Goal: Transaction & Acquisition: Purchase product/service

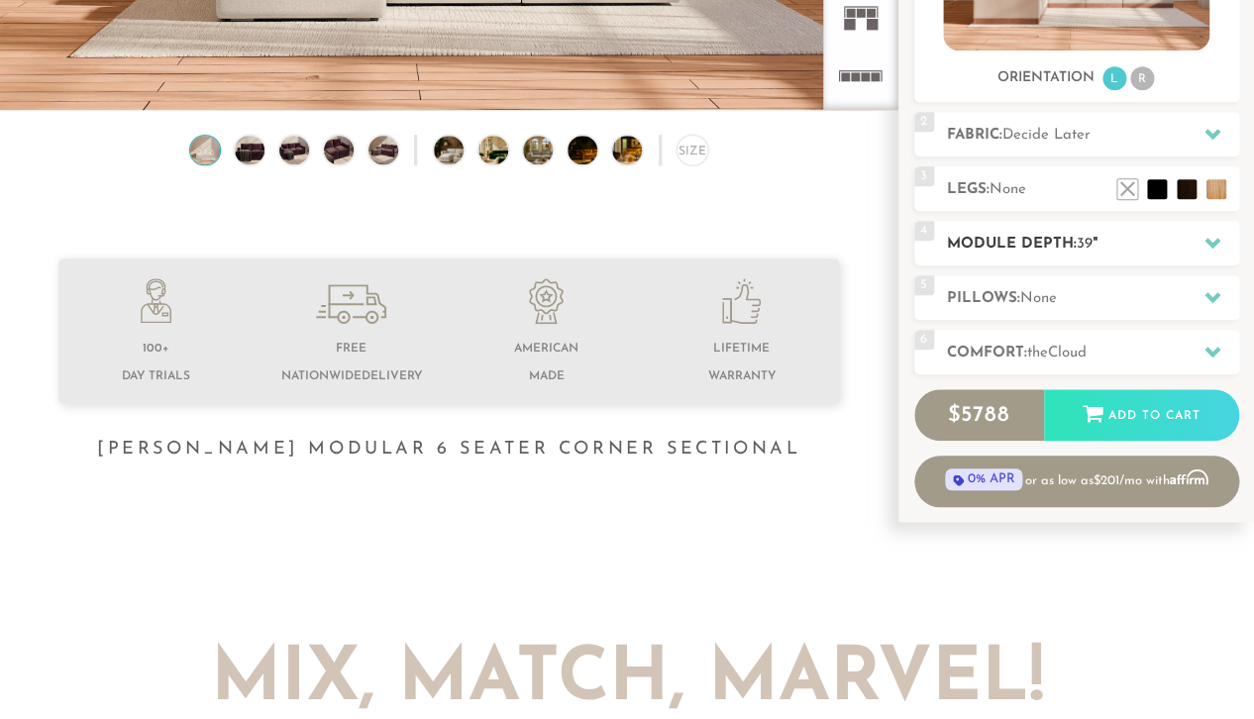
scroll to position [432, 0]
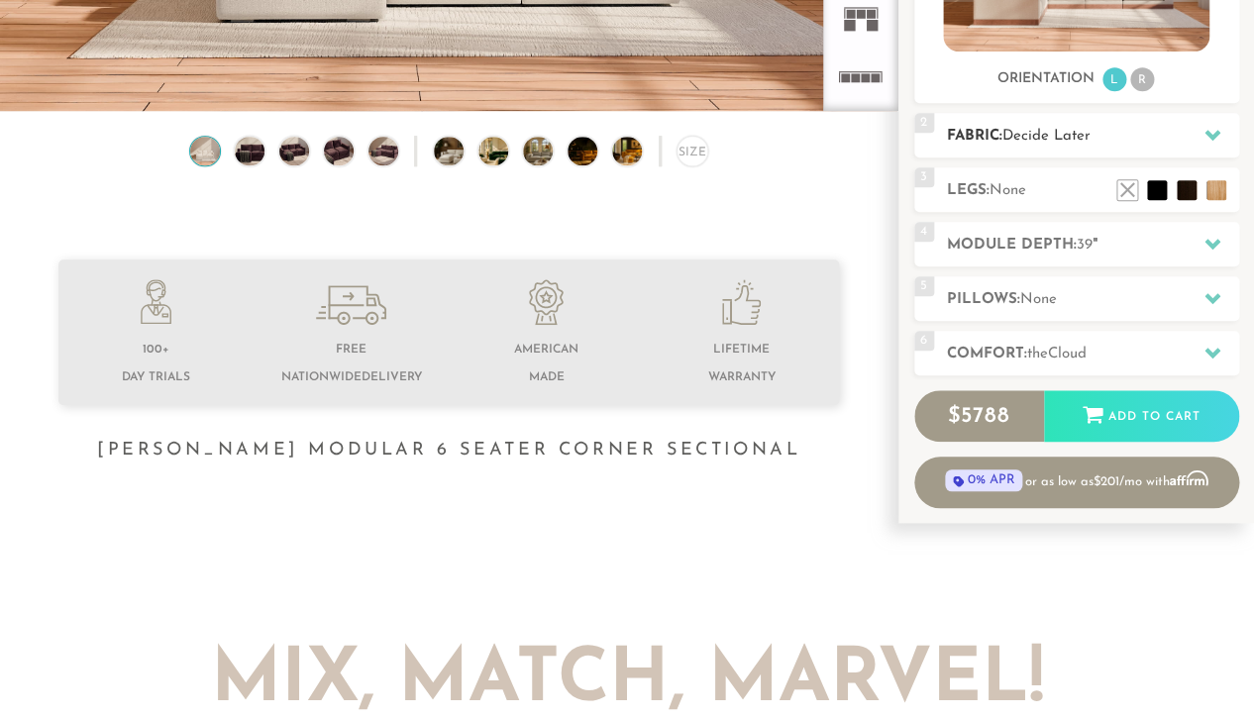
click at [1207, 136] on icon at bounding box center [1212, 135] width 16 height 11
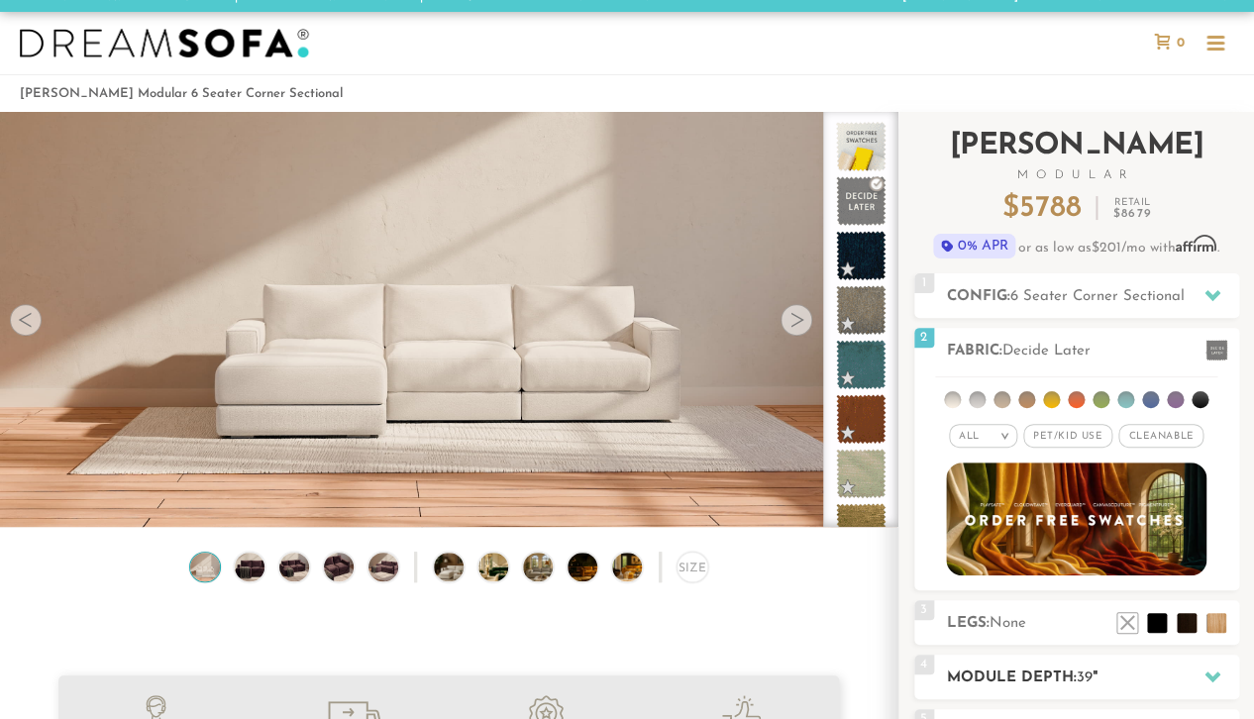
scroll to position [4, 0]
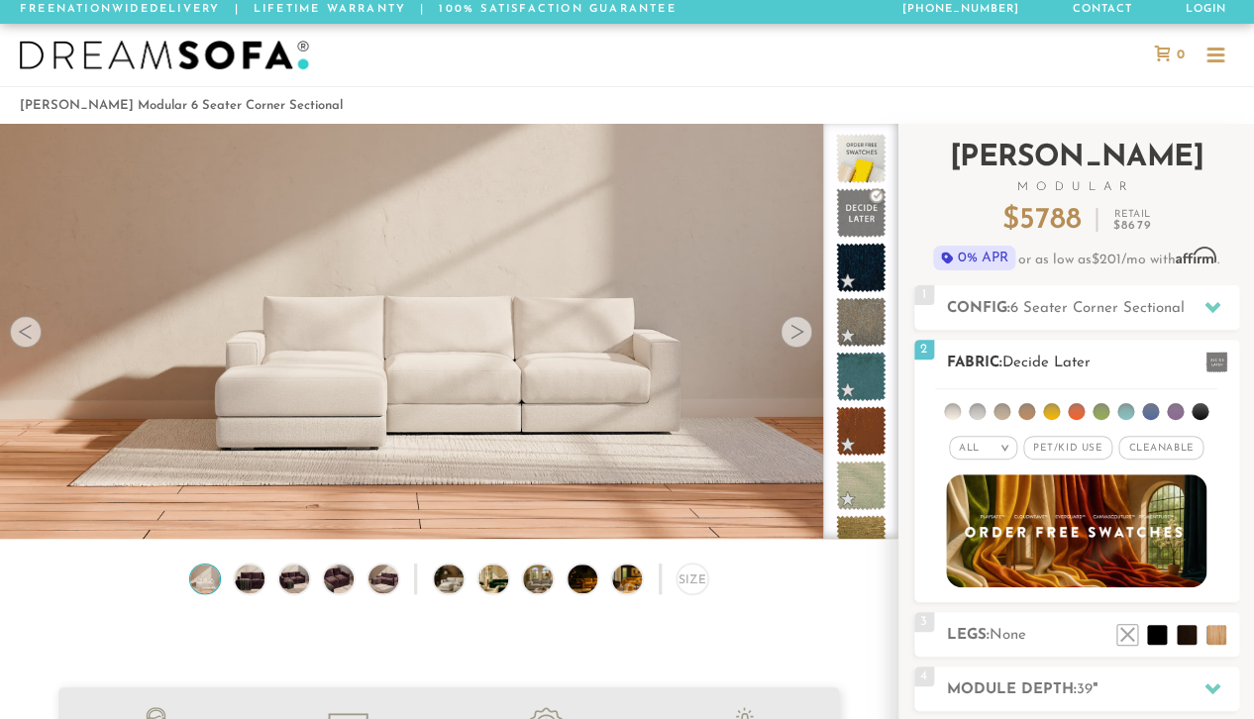
click at [1033, 413] on li at bounding box center [1026, 411] width 17 height 17
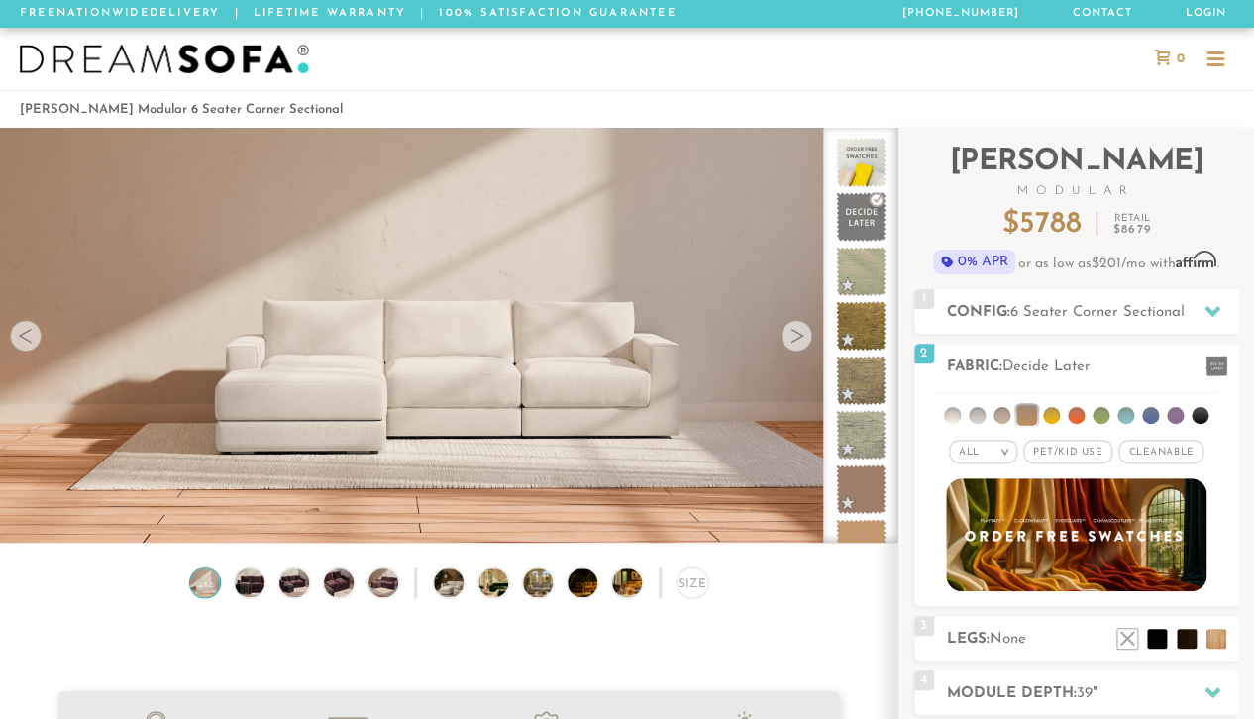
scroll to position [66, 0]
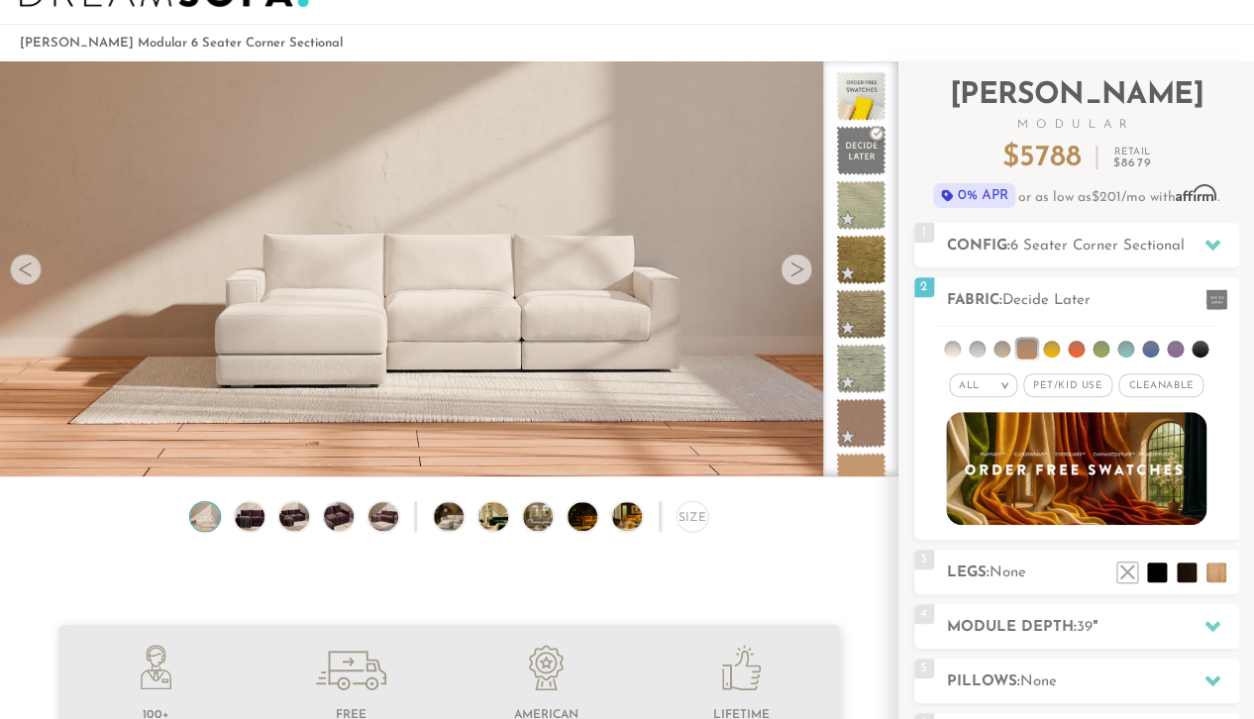
click at [788, 273] on div at bounding box center [796, 270] width 32 height 32
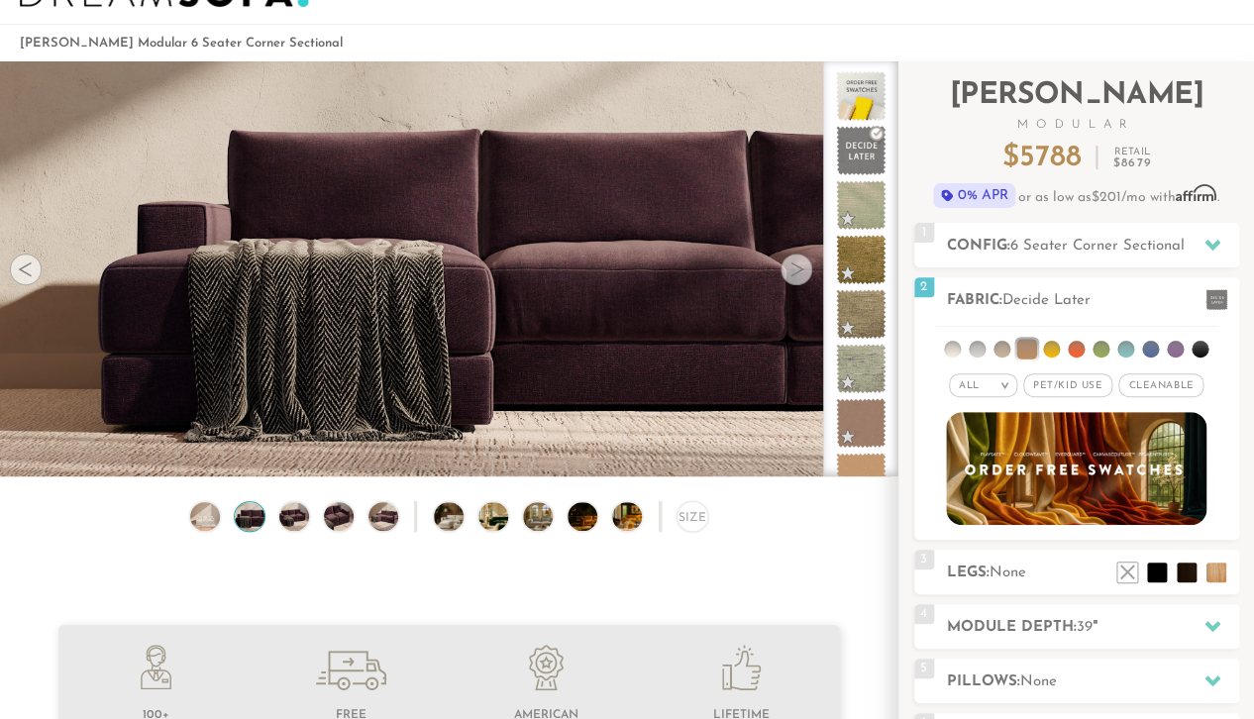
click at [788, 273] on div at bounding box center [796, 270] width 32 height 32
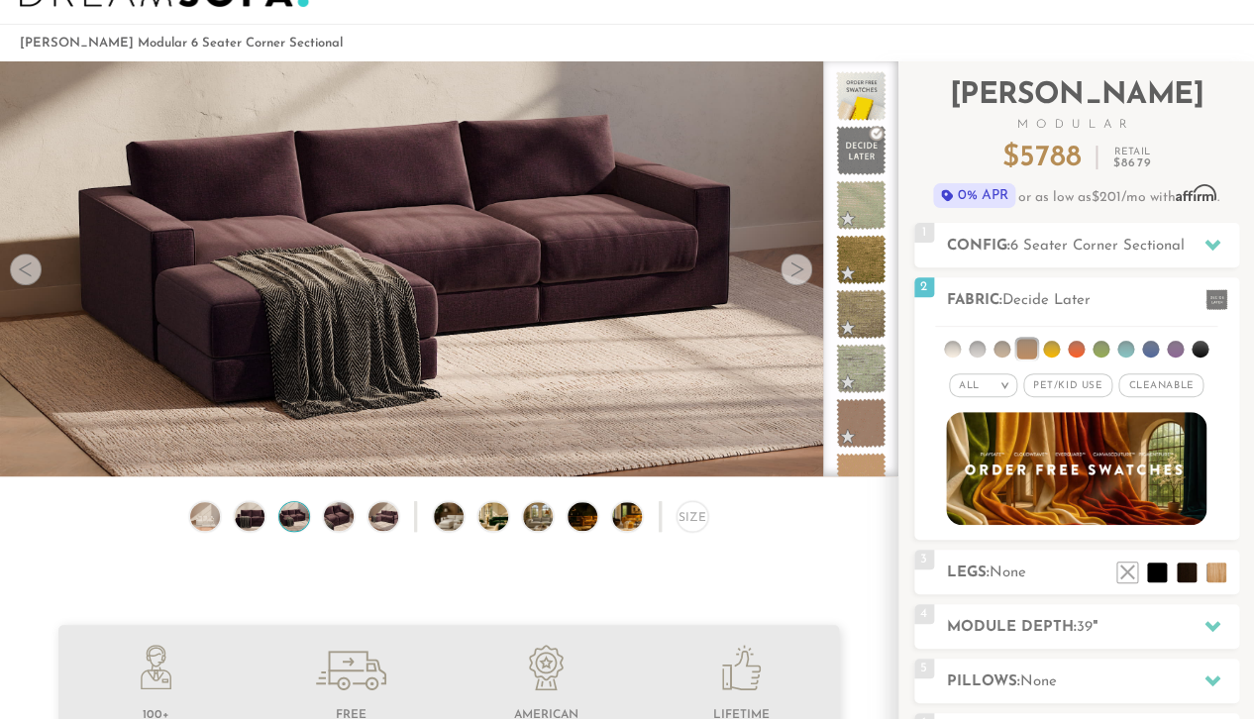
click at [788, 273] on div at bounding box center [796, 270] width 32 height 32
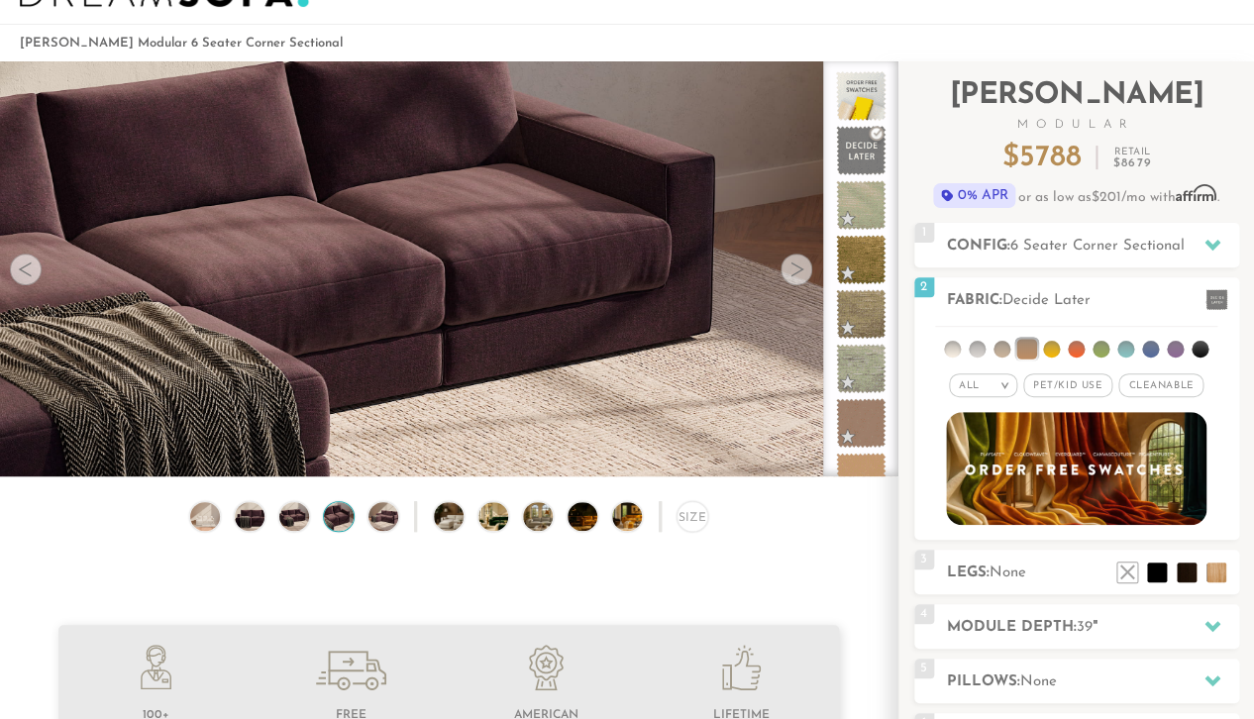
click at [788, 273] on div at bounding box center [796, 270] width 32 height 32
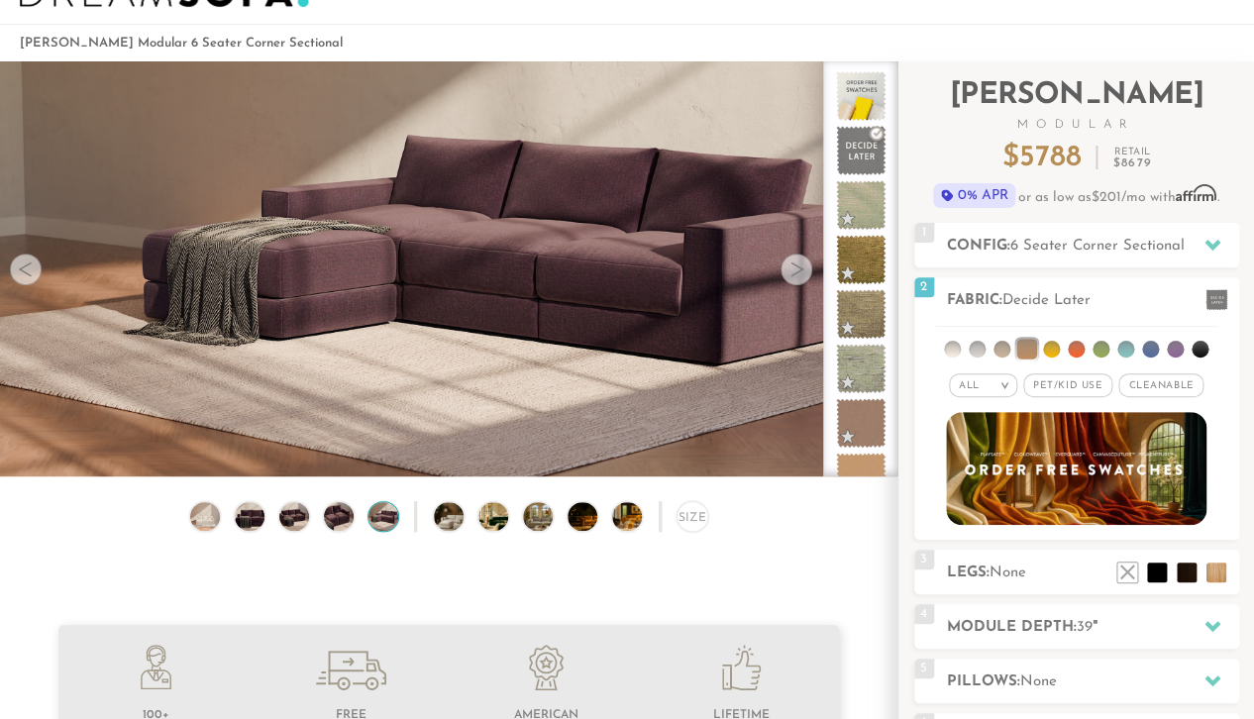
click at [788, 273] on div at bounding box center [796, 270] width 32 height 32
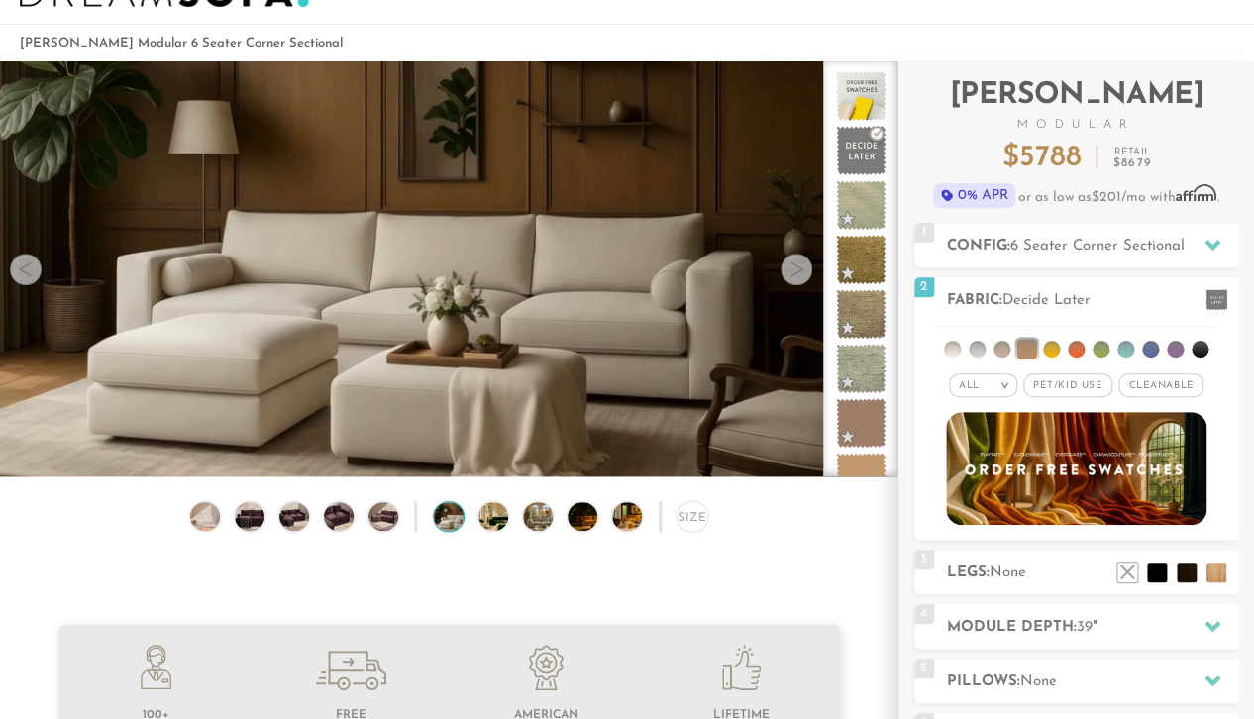
click at [788, 273] on div at bounding box center [796, 270] width 32 height 32
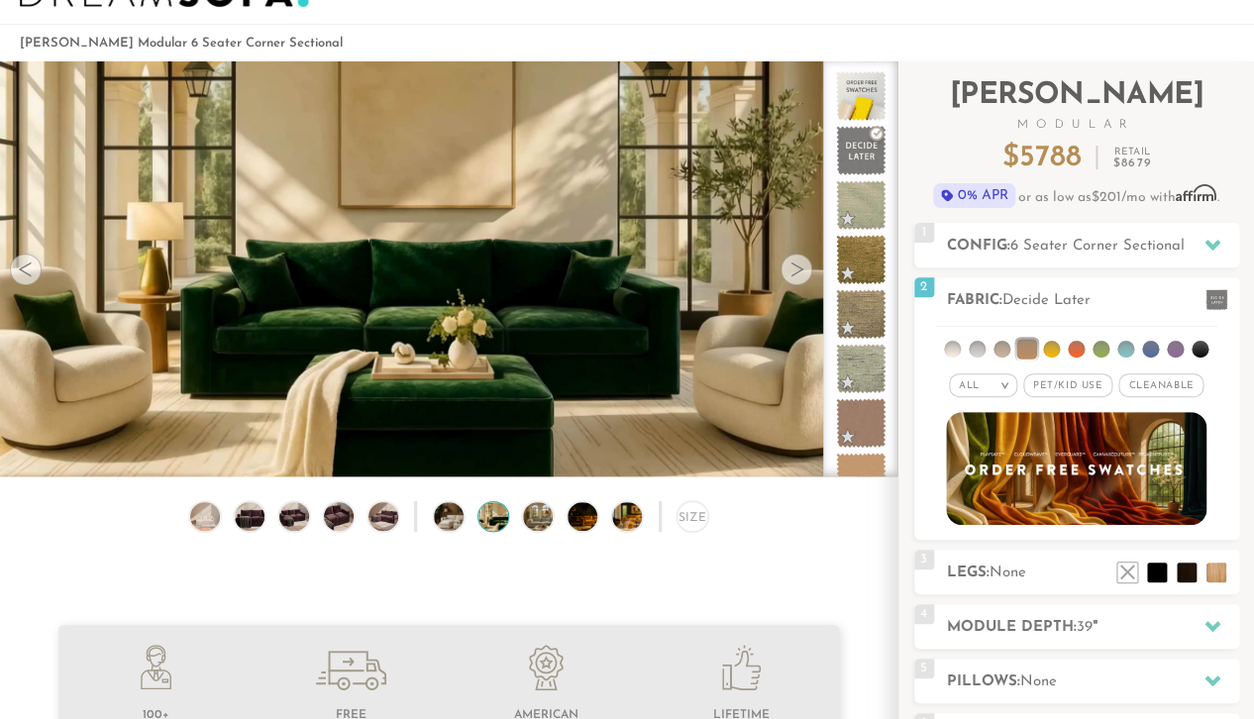
click at [788, 273] on div at bounding box center [796, 270] width 32 height 32
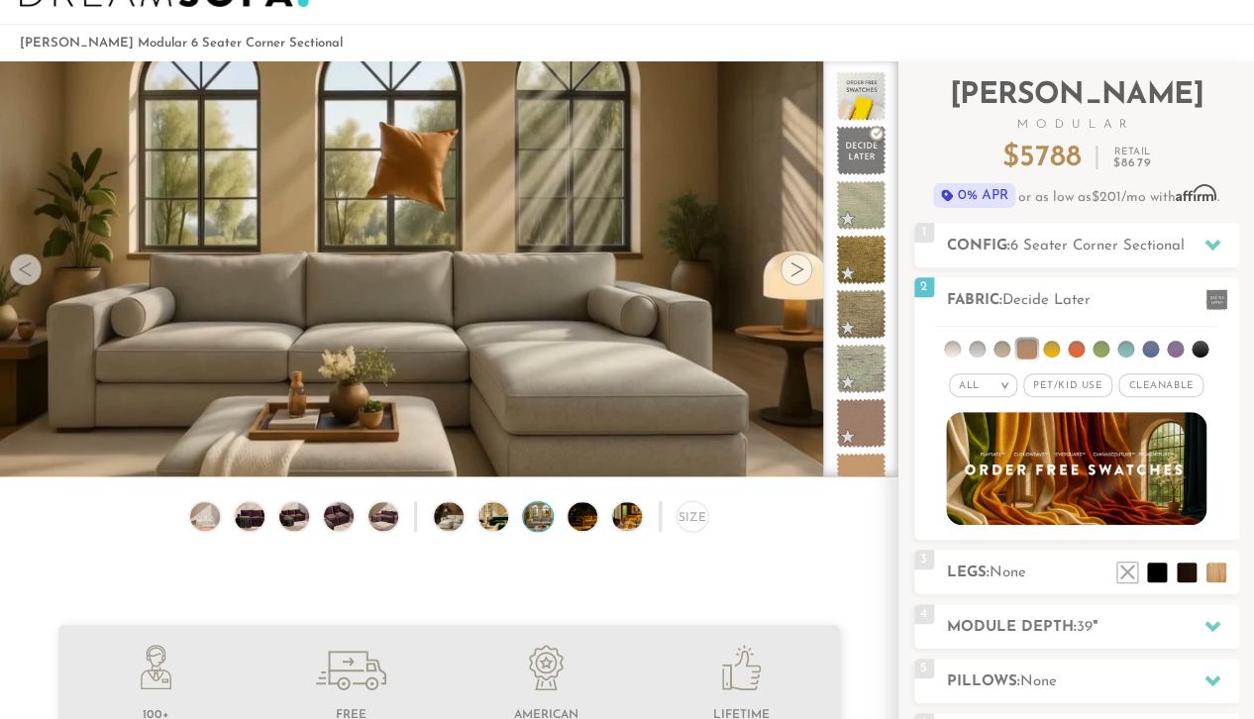
click at [788, 273] on div at bounding box center [796, 270] width 32 height 32
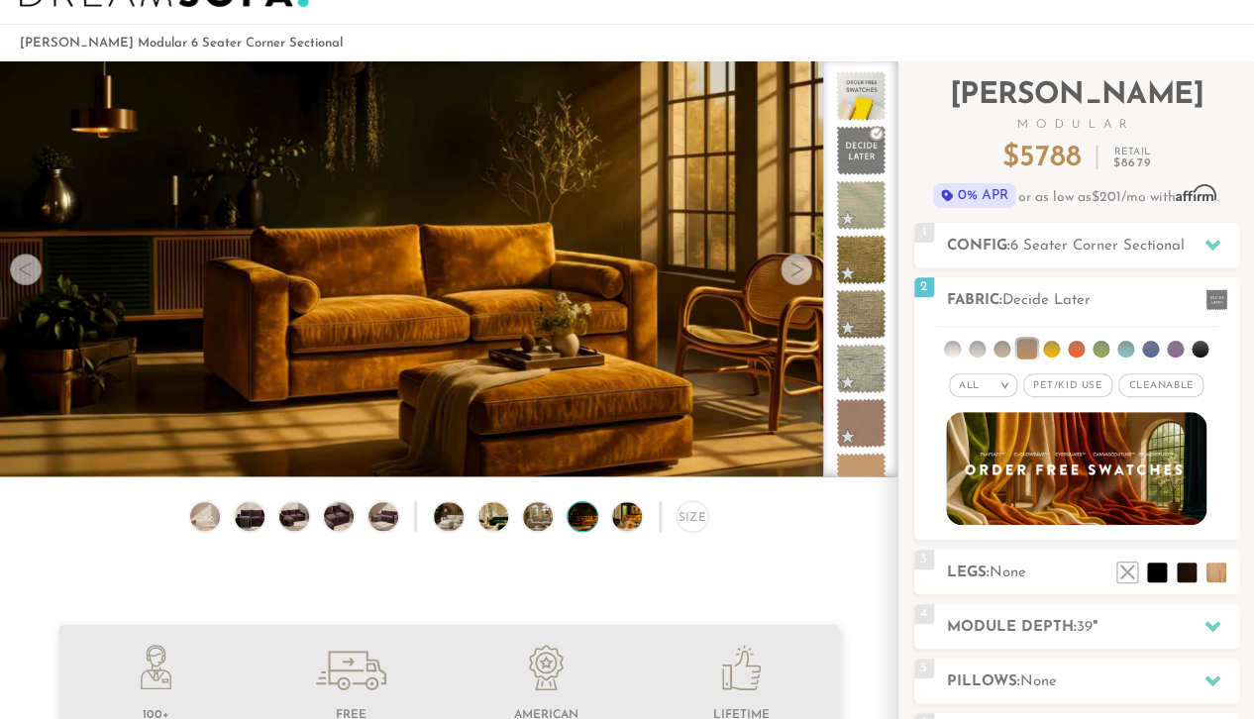
click at [788, 273] on div at bounding box center [796, 270] width 32 height 32
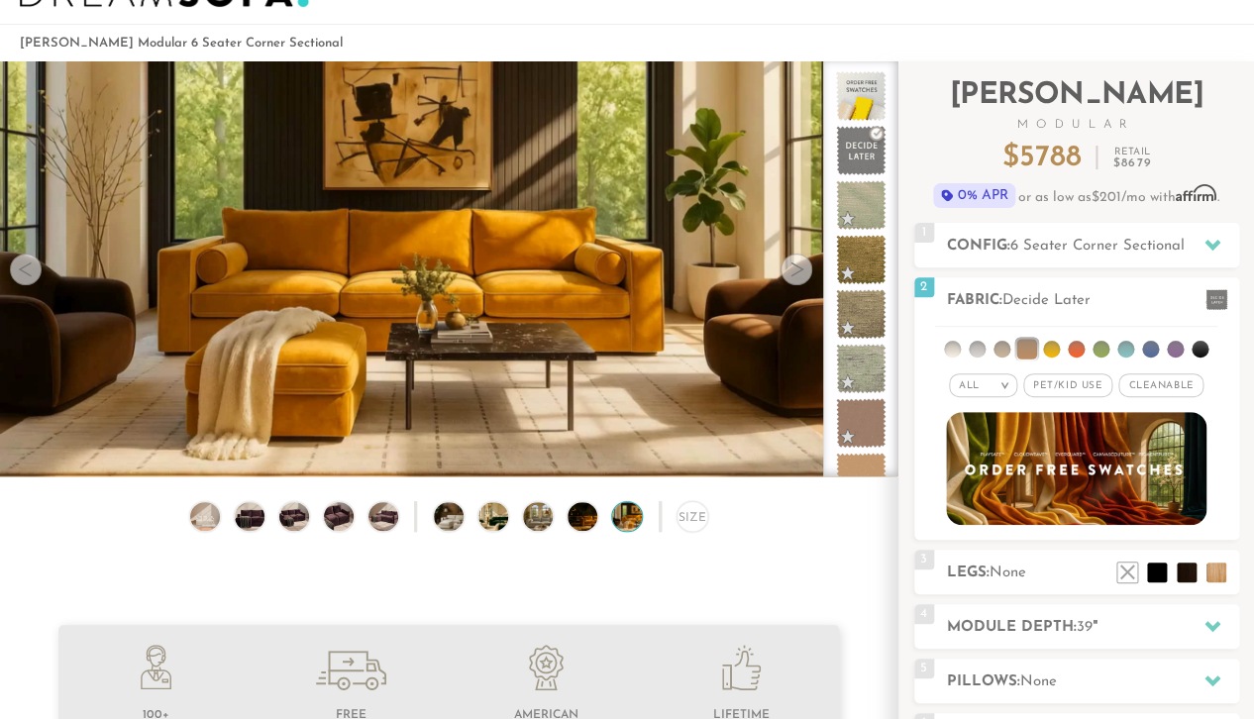
click at [788, 273] on div at bounding box center [796, 270] width 32 height 32
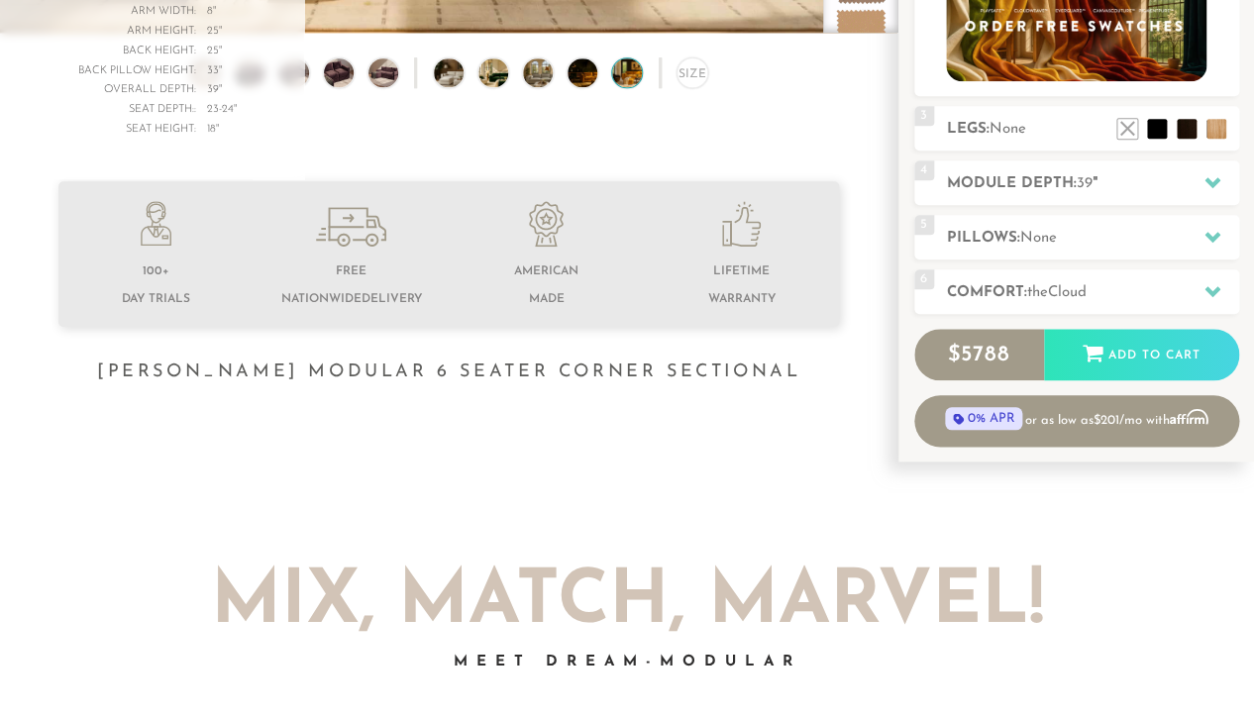
scroll to position [491, 0]
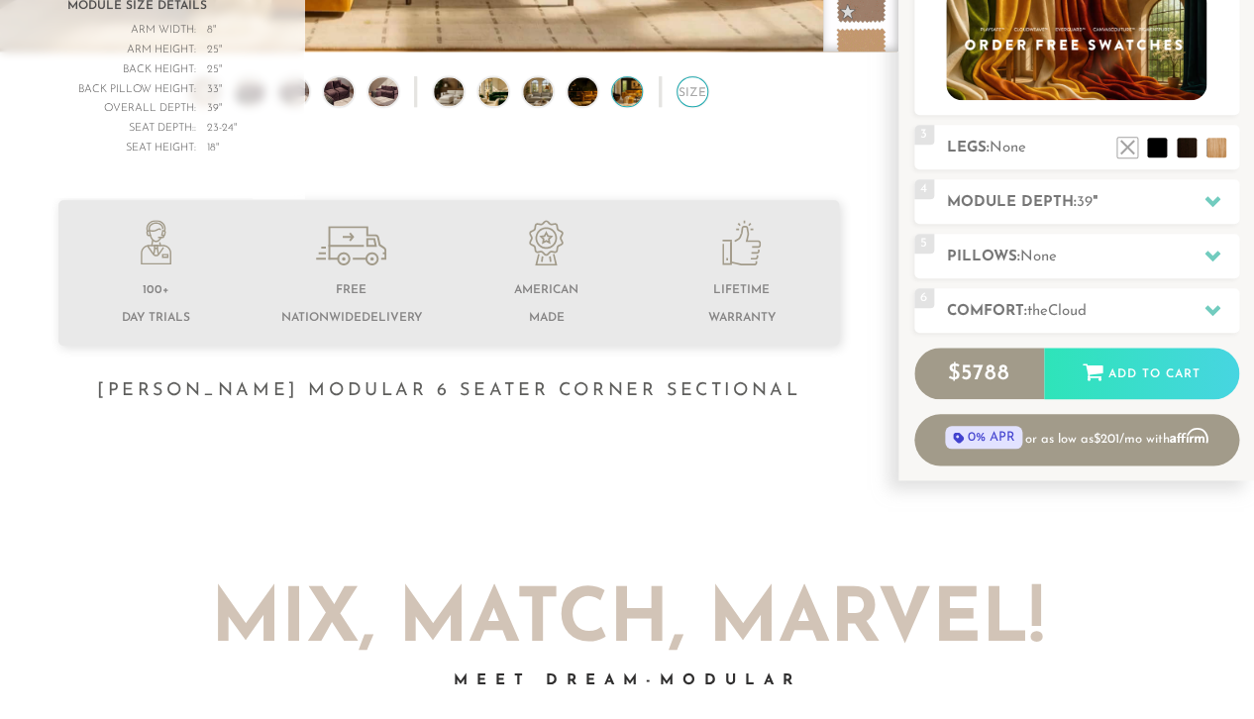
click at [697, 90] on div "Size" at bounding box center [691, 91] width 31 height 31
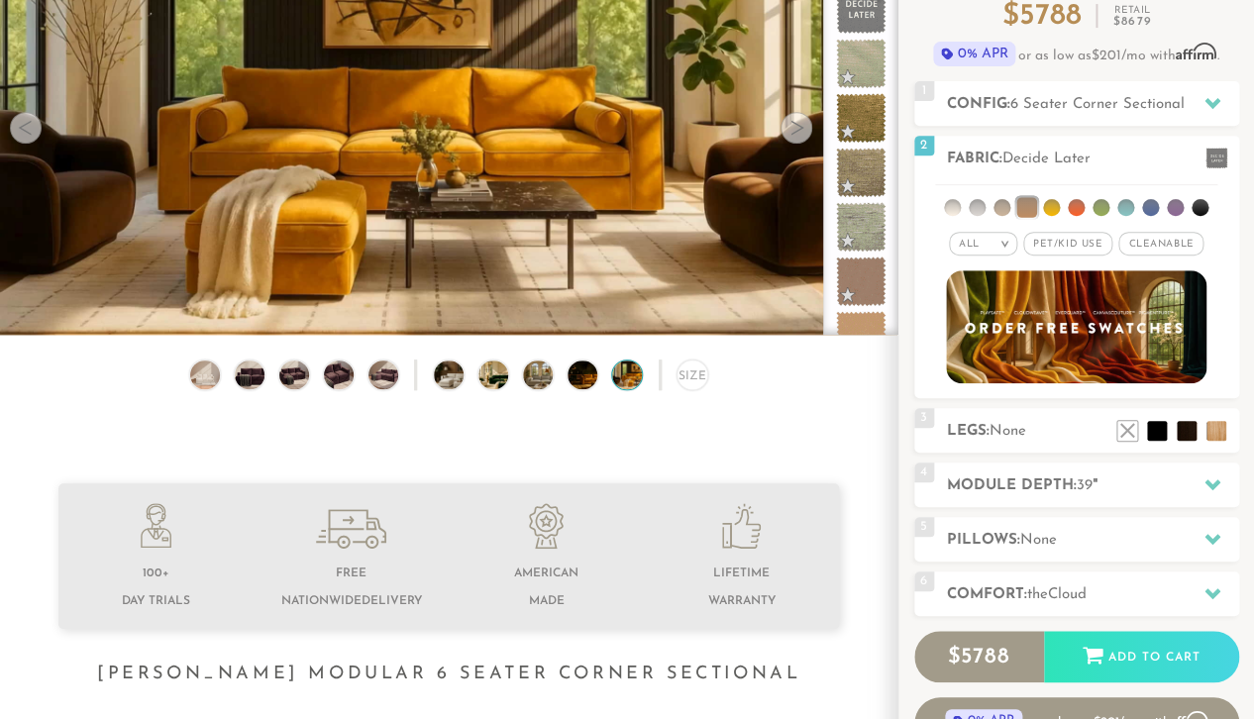
scroll to position [77, 0]
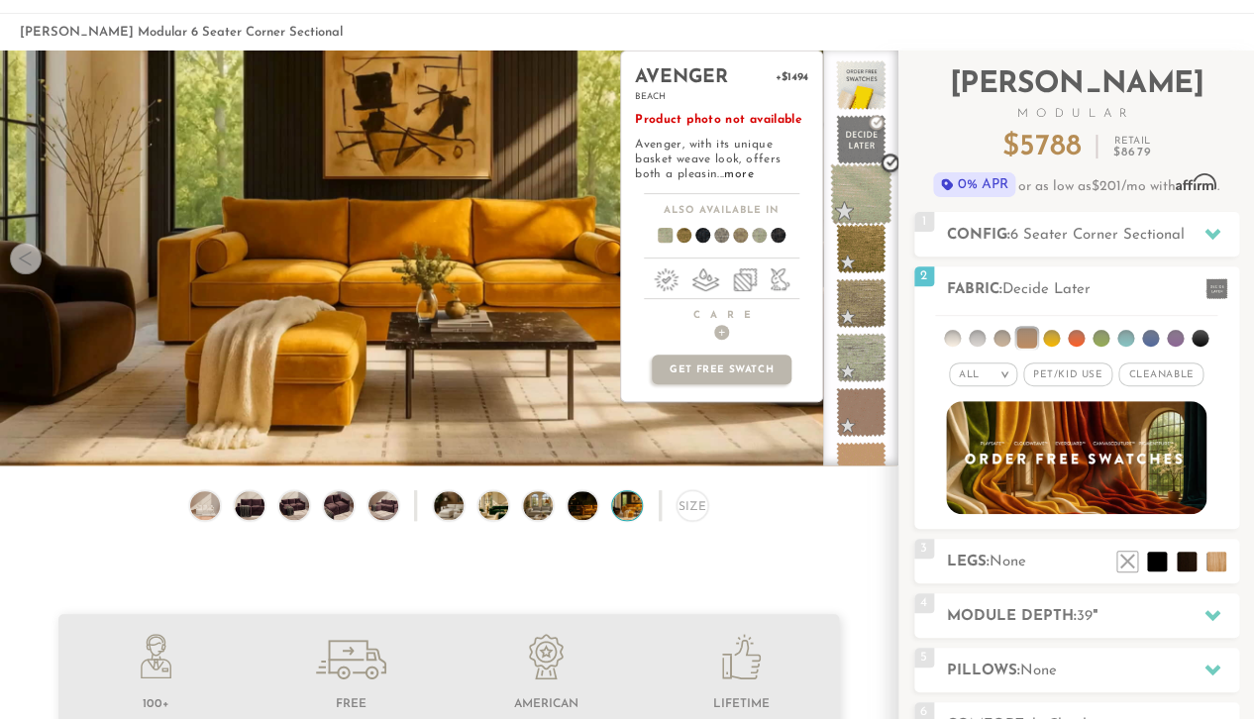
click at [850, 210] on span at bounding box center [861, 194] width 62 height 62
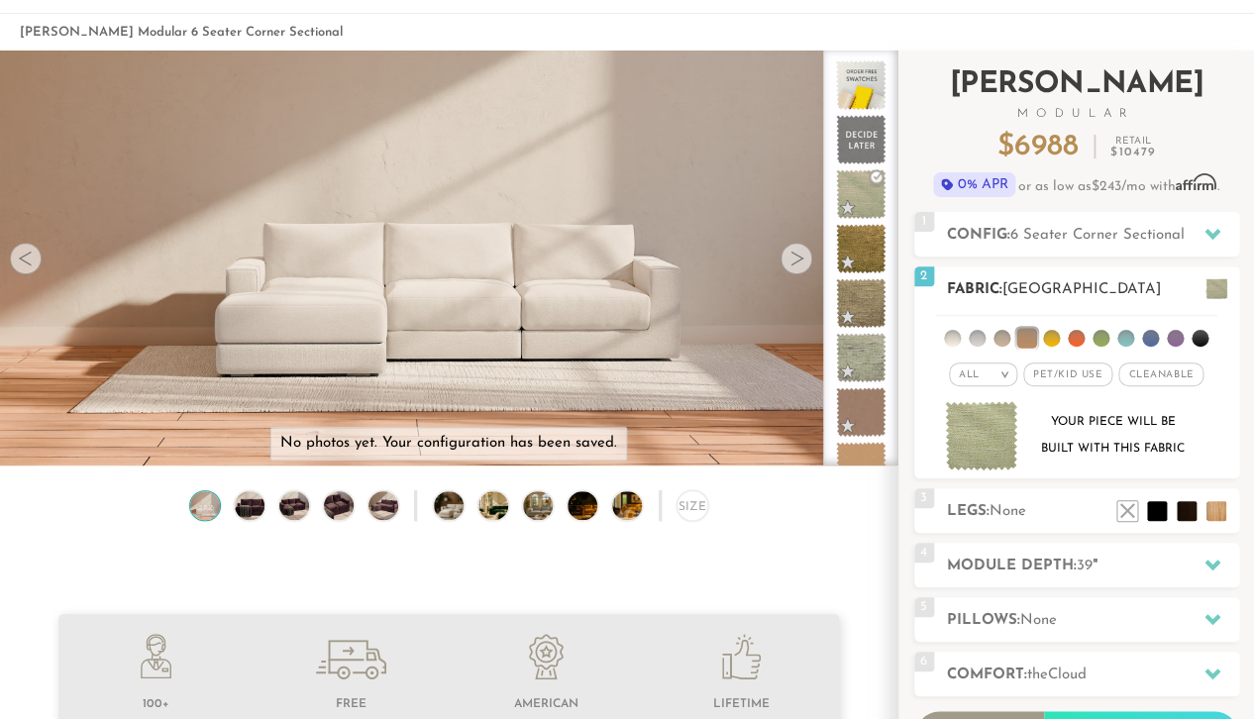
scroll to position [80, 0]
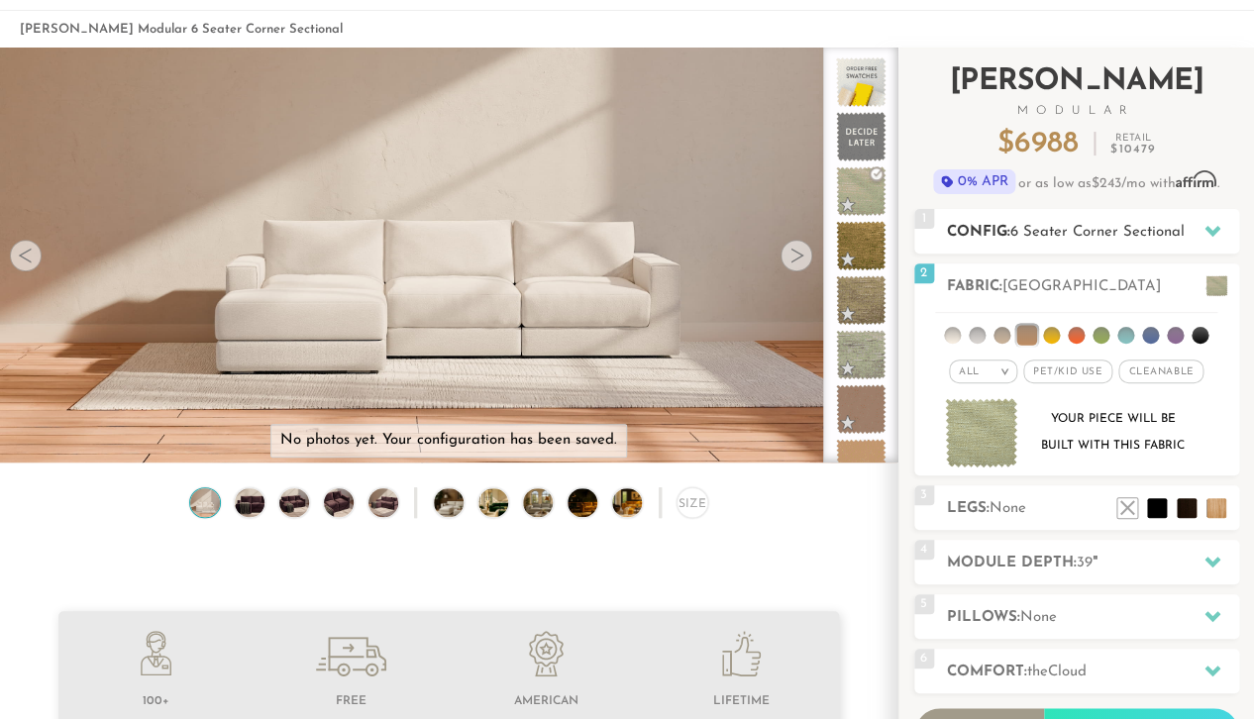
click at [1209, 231] on icon at bounding box center [1212, 231] width 16 height 11
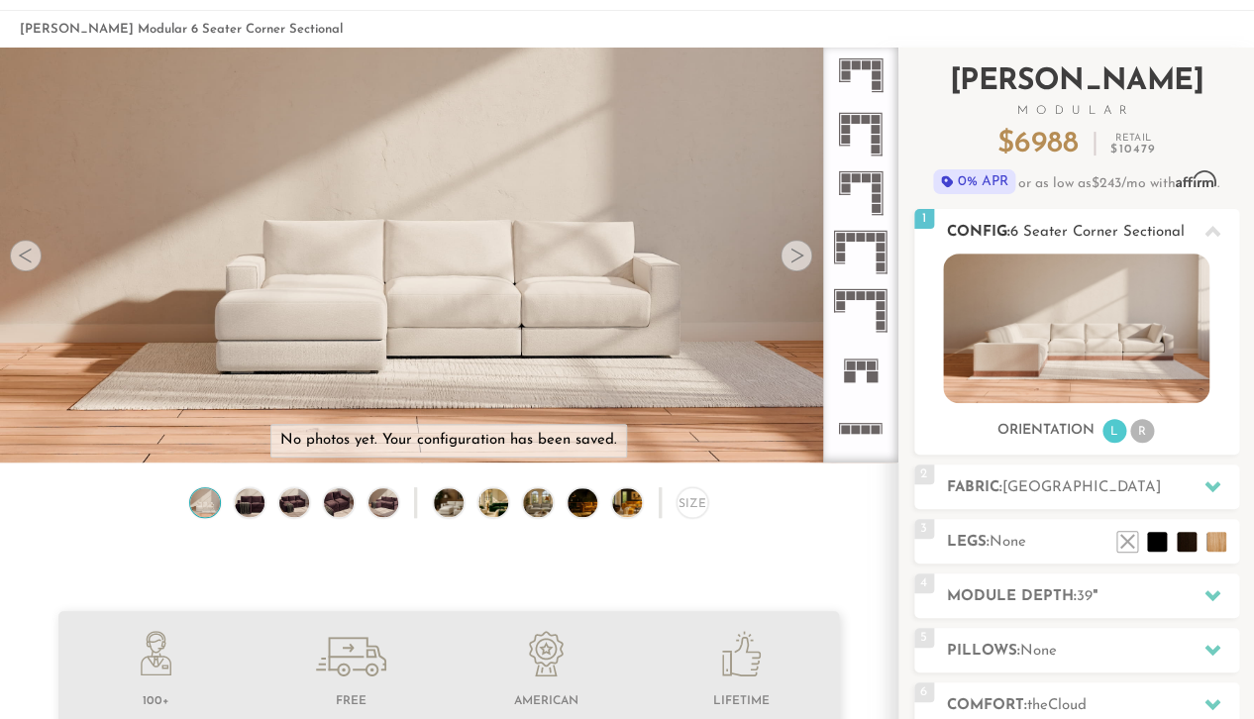
click at [1137, 431] on li "R" at bounding box center [1142, 431] width 24 height 24
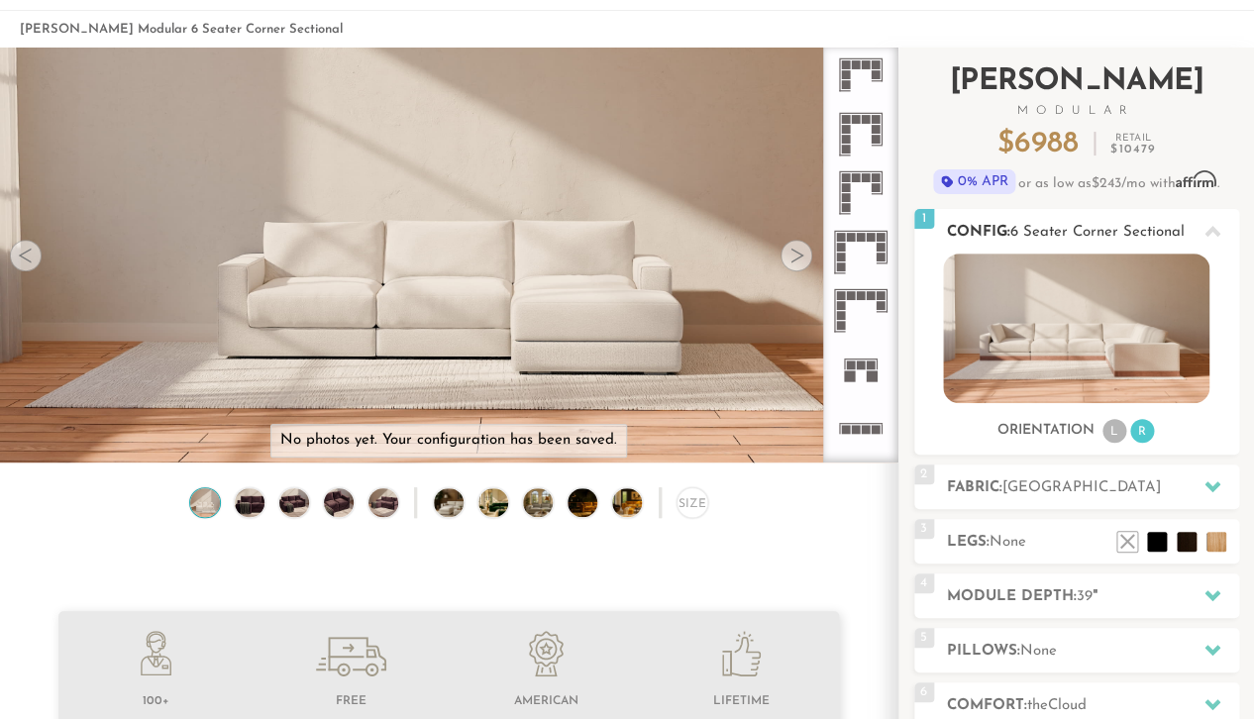
click at [1109, 437] on li "L" at bounding box center [1114, 431] width 24 height 24
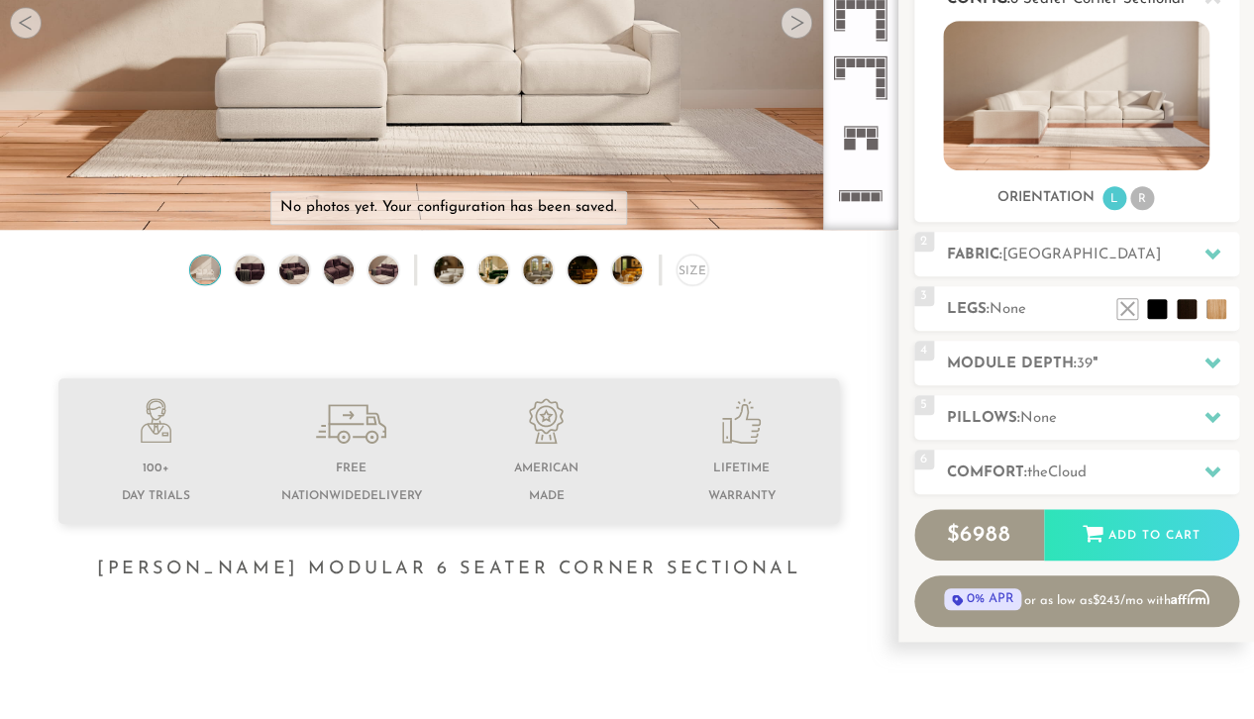
scroll to position [326, 0]
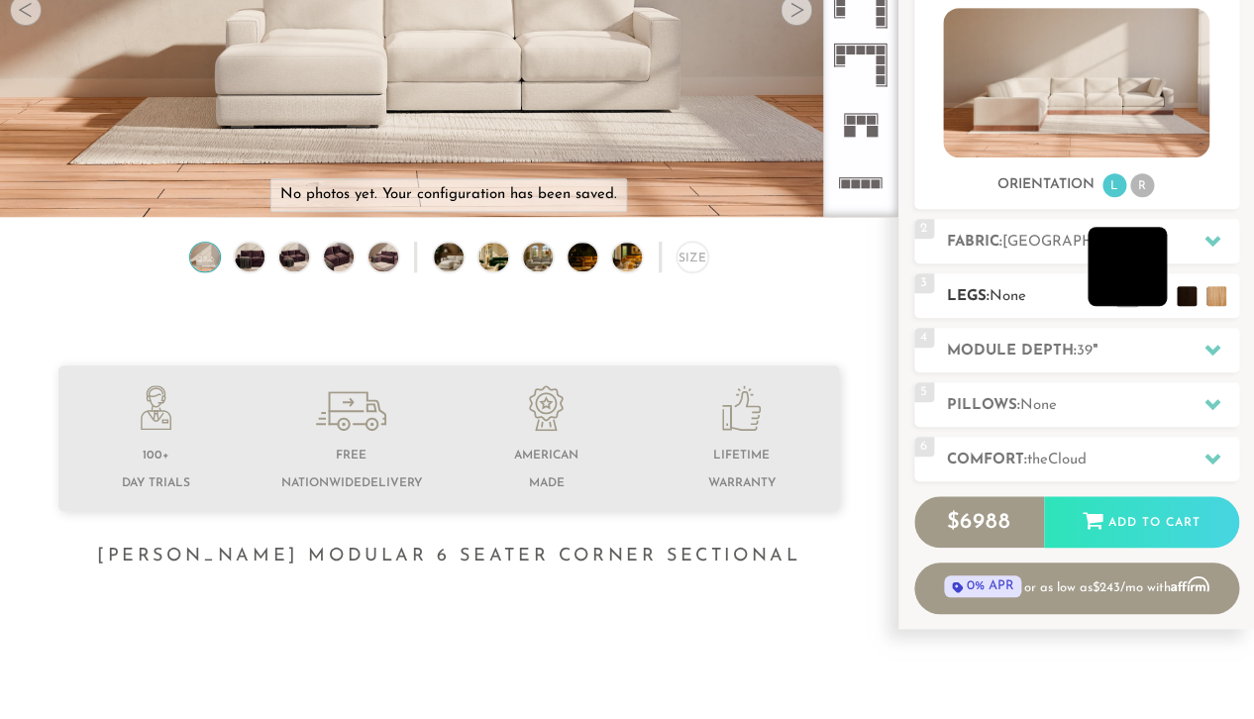
click at [1157, 298] on li at bounding box center [1126, 266] width 79 height 79
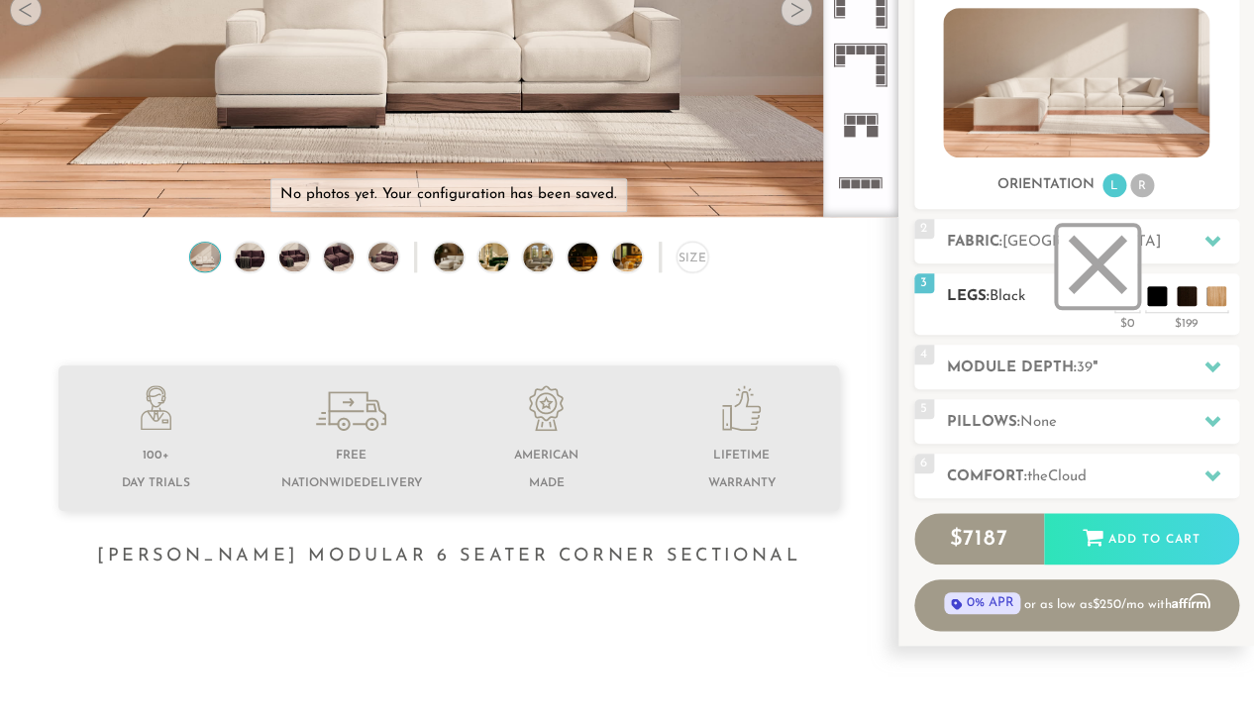
click at [1133, 297] on li at bounding box center [1097, 266] width 79 height 79
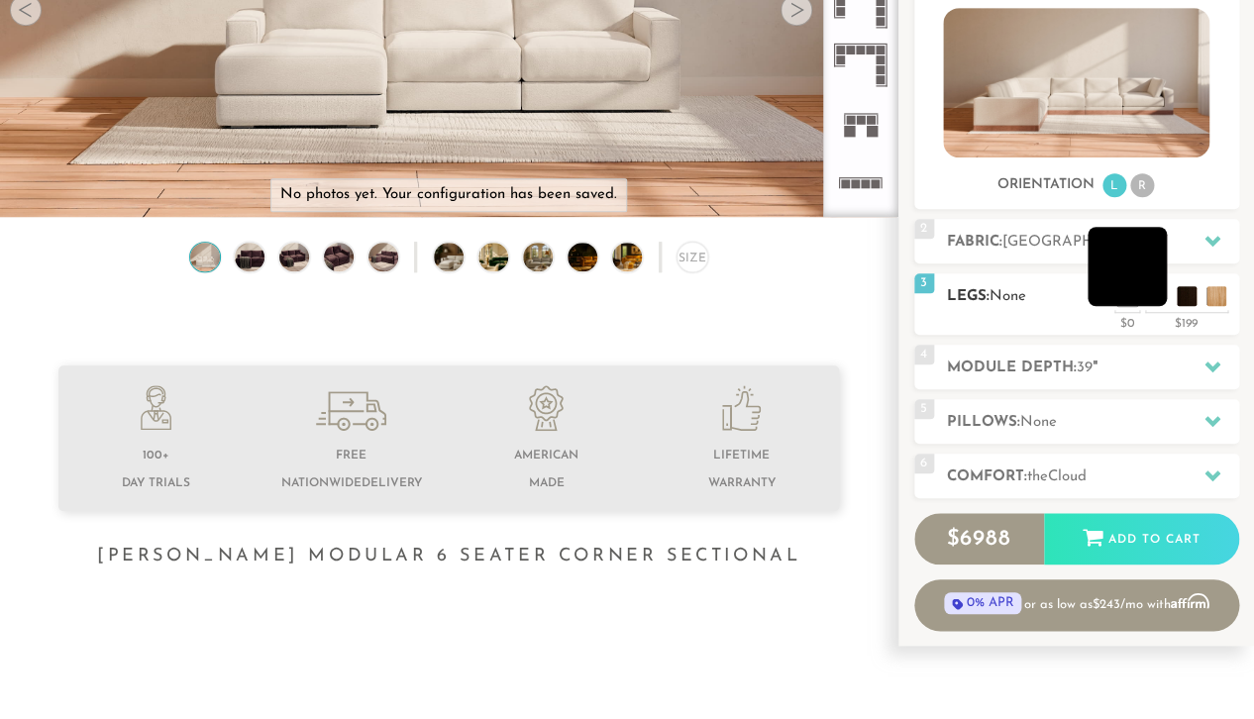
click at [1163, 301] on li at bounding box center [1126, 266] width 79 height 79
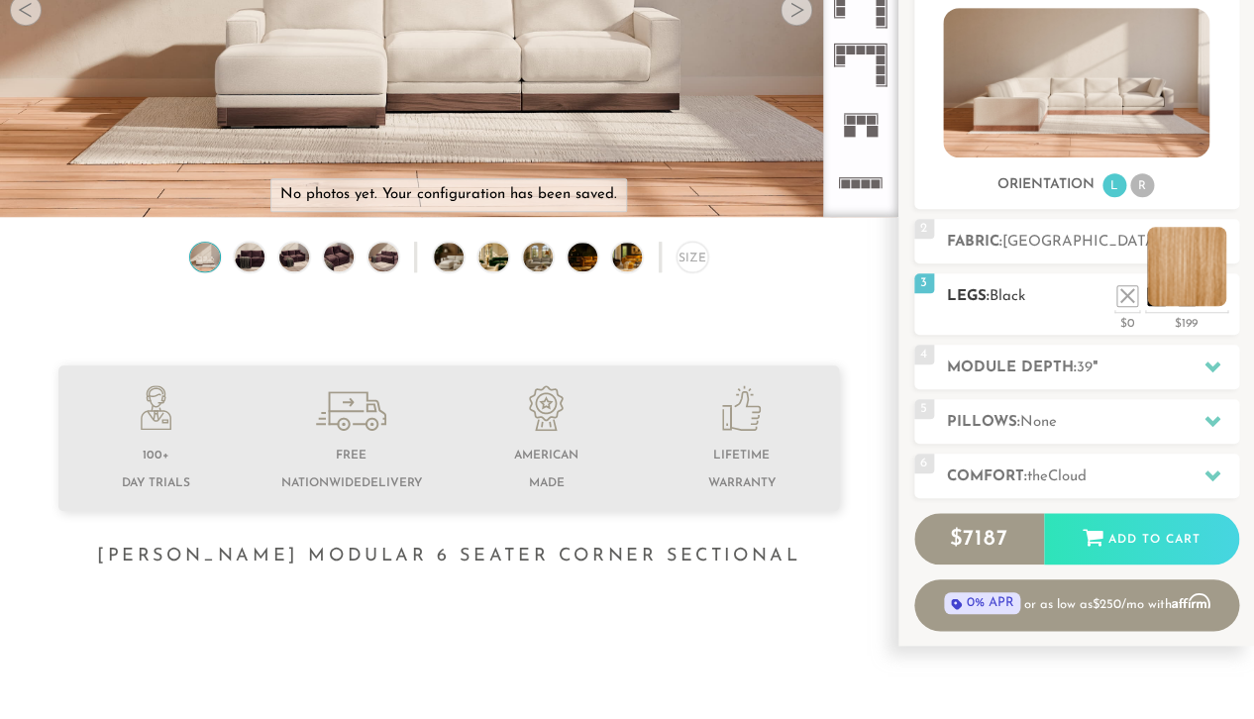
click at [1212, 301] on li at bounding box center [1186, 266] width 79 height 79
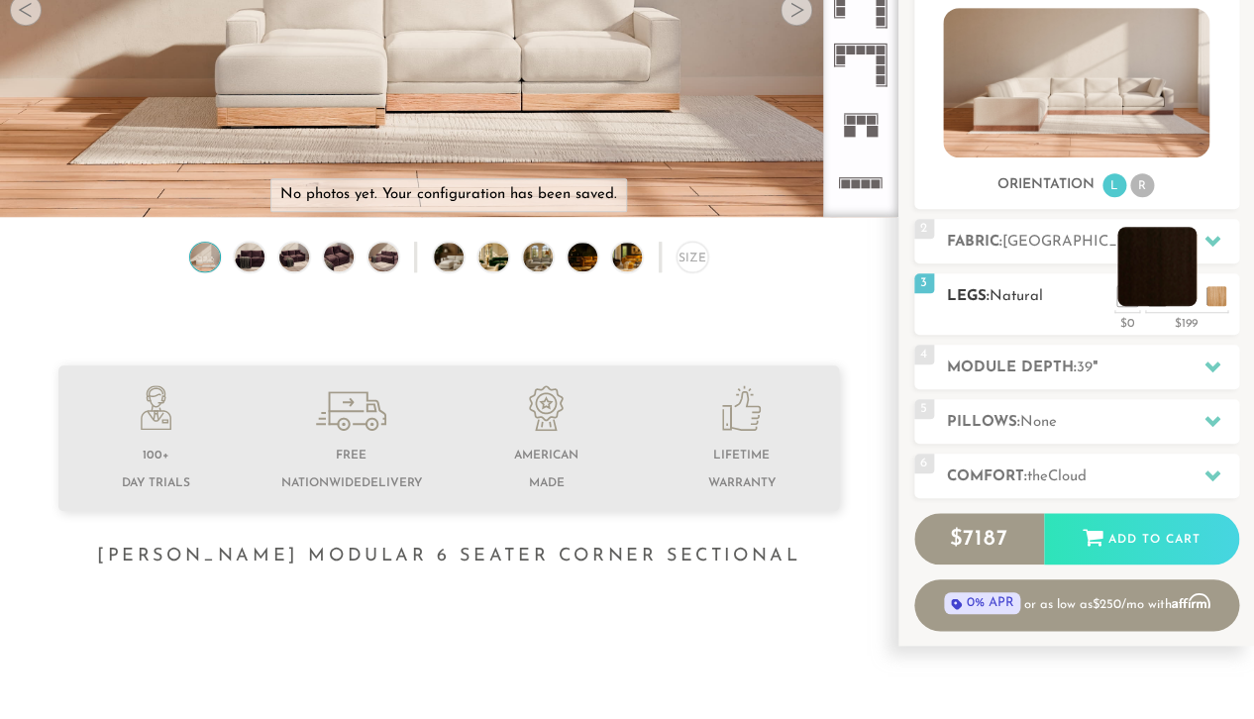
click at [1184, 299] on li at bounding box center [1156, 266] width 79 height 79
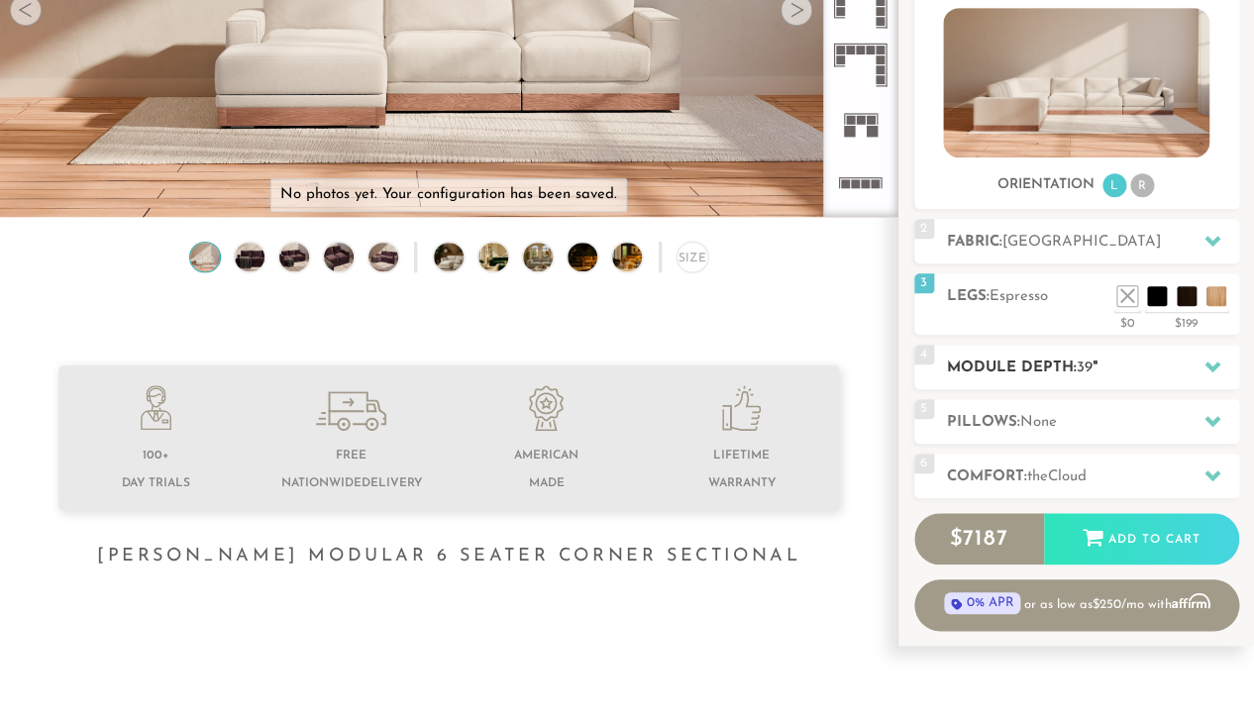
click at [1164, 381] on div "4 Module Depth: 39 "" at bounding box center [1076, 367] width 325 height 45
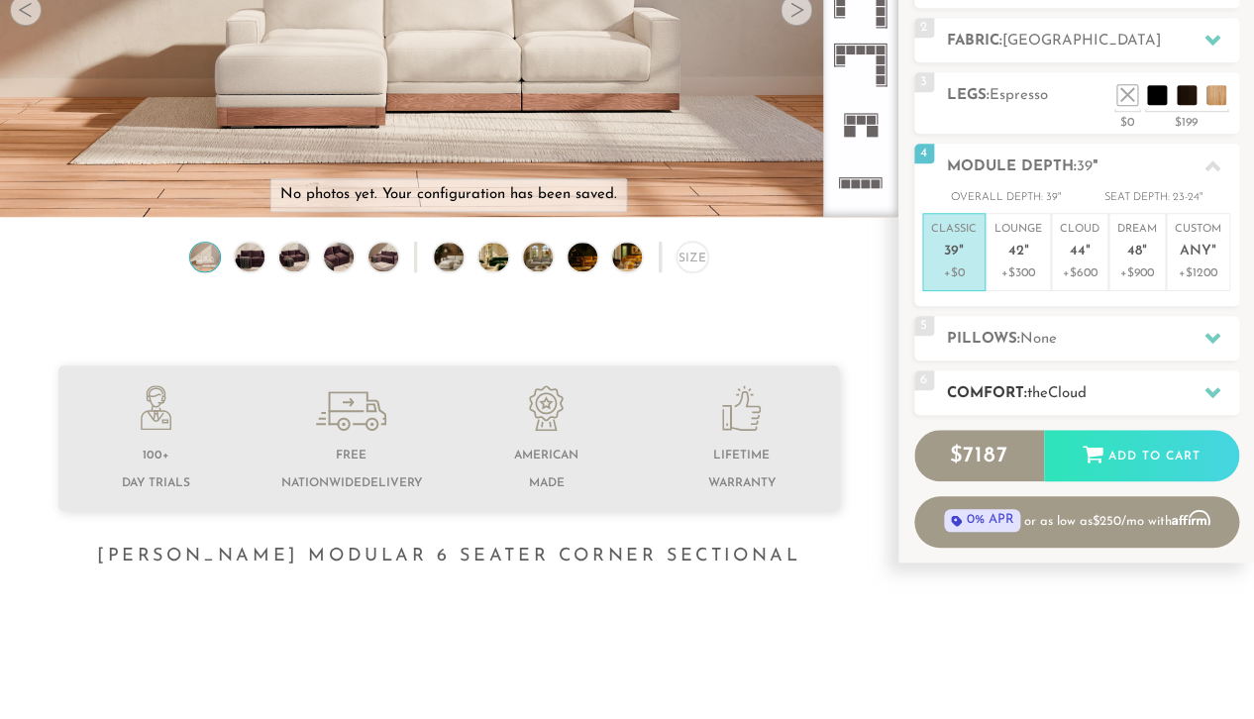
click at [1059, 391] on span "Cloud" at bounding box center [1067, 393] width 39 height 15
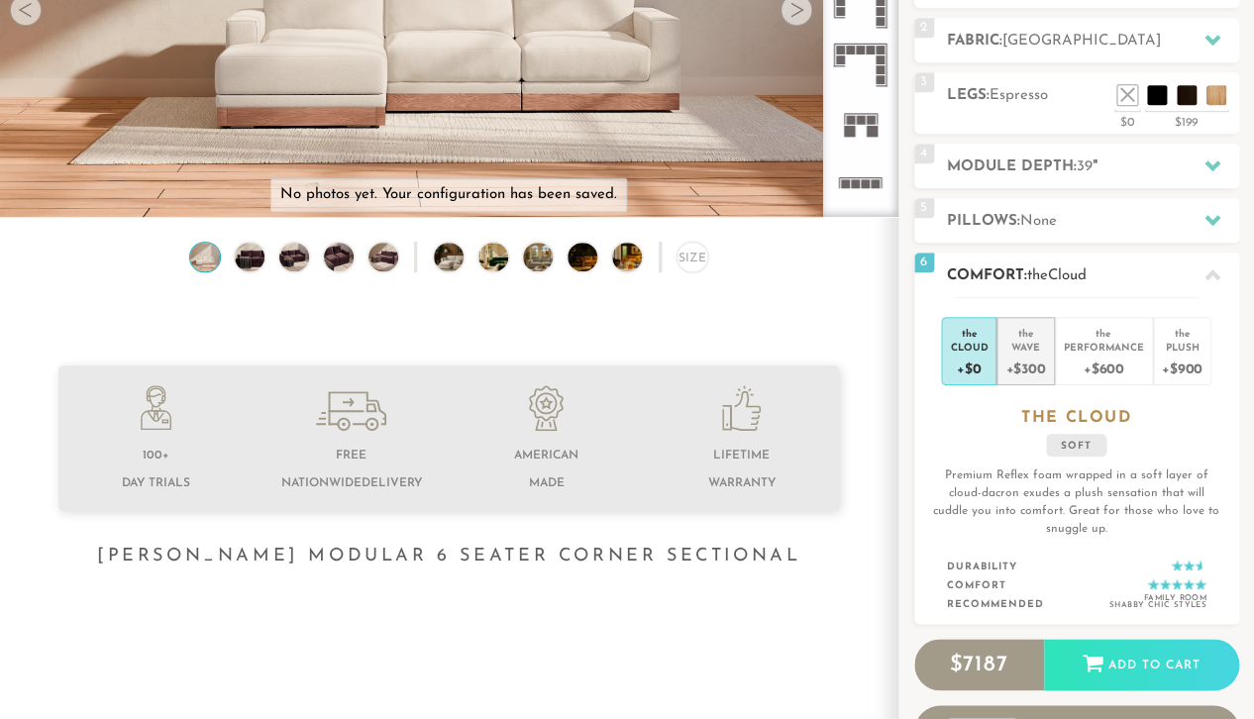
click at [1034, 361] on div "+$300" at bounding box center [1025, 368] width 40 height 29
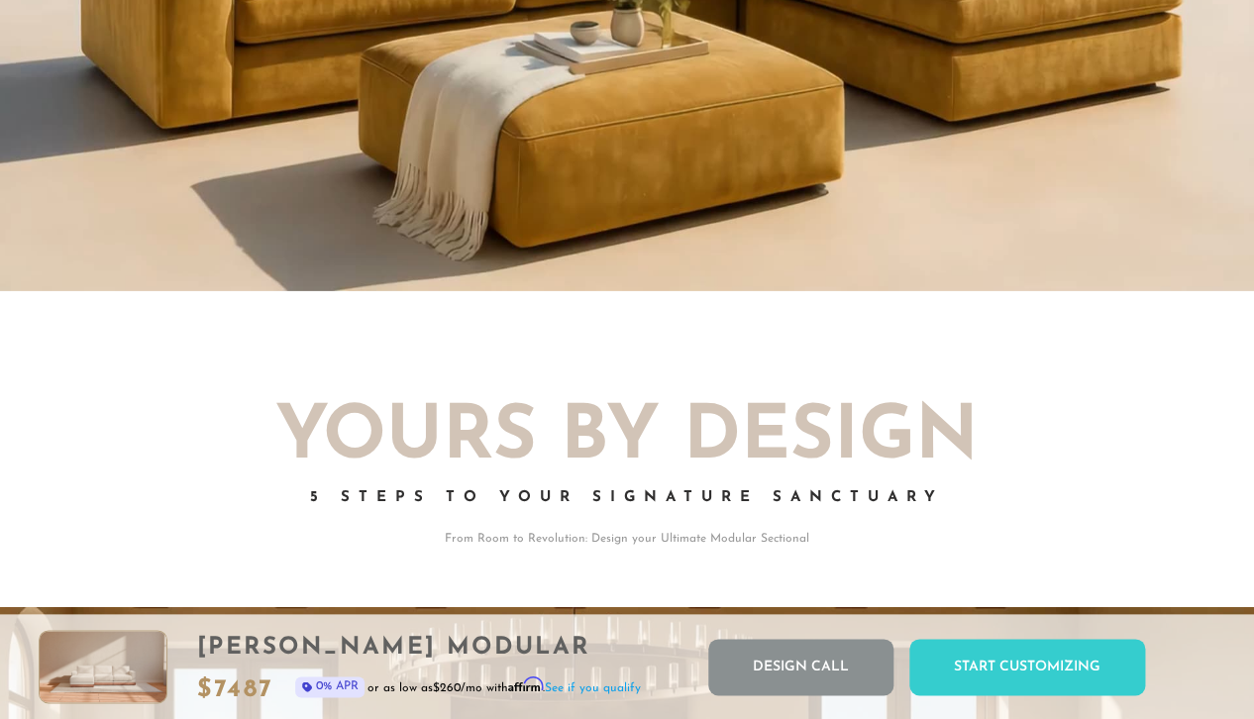
scroll to position [1575, 0]
